Goal: Information Seeking & Learning: Learn about a topic

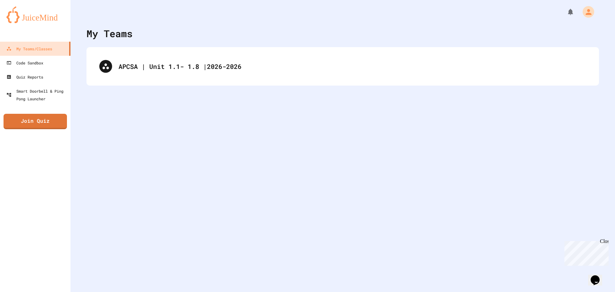
click at [141, 50] on div "APCSA | Unit 1.1- 1.8 |2026-2026" at bounding box center [342, 66] width 513 height 38
click at [134, 66] on div "APCSA | Unit 1.1- 1.8 |2026-2026" at bounding box center [343, 66] width 500 height 26
click at [127, 69] on div "APCSA | Unit 1.1- 1.8 |2026-2026" at bounding box center [353, 67] width 468 height 10
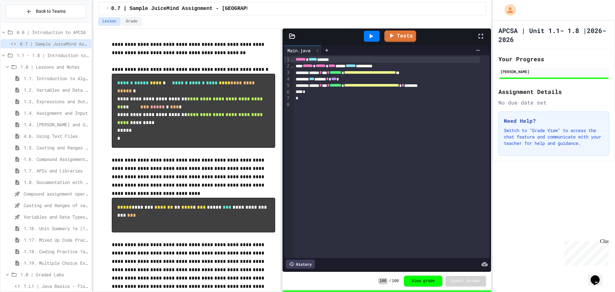
click at [49, 157] on span "1.6. Compound Assignment Operators" at bounding box center [56, 159] width 65 height 7
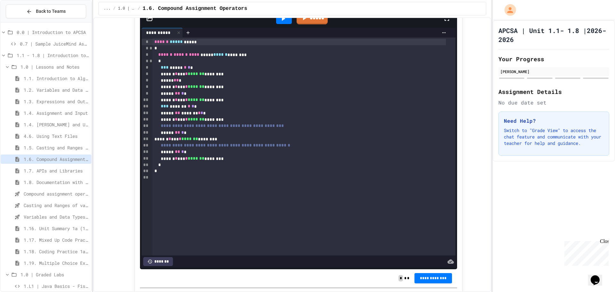
scroll to position [416, 0]
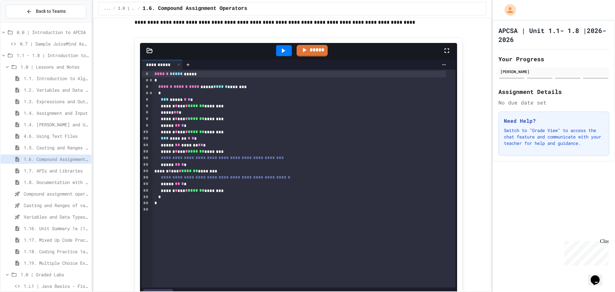
drag, startPoint x: 279, startPoint y: 50, endPoint x: 279, endPoint y: 54, distance: 4.2
click at [279, 50] on icon at bounding box center [283, 51] width 8 height 8
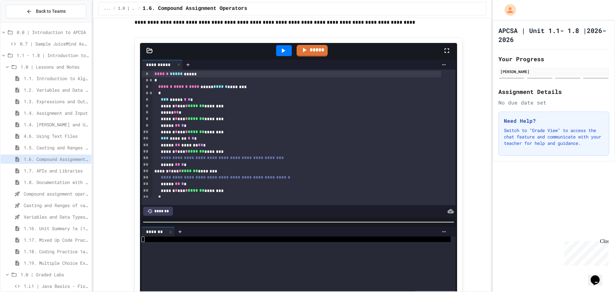
scroll to position [0, 0]
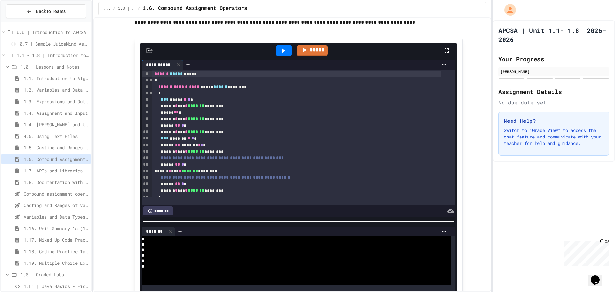
click at [270, 221] on div at bounding box center [298, 221] width 317 height 6
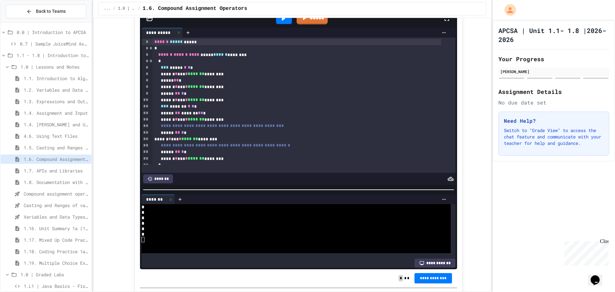
scroll to position [18, 0]
